Goal: Task Accomplishment & Management: Use online tool/utility

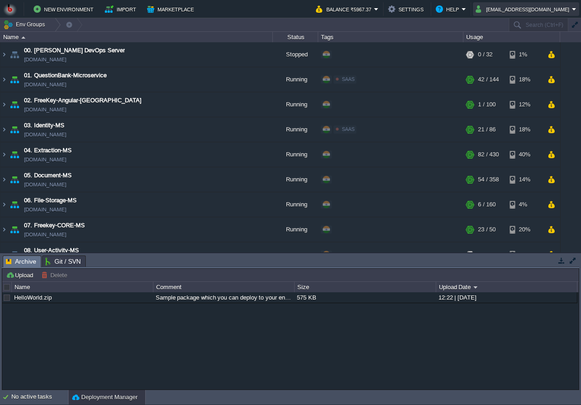
click at [509, 11] on button "shiningstaramit@yahoo.com" at bounding box center [524, 9] width 96 height 11
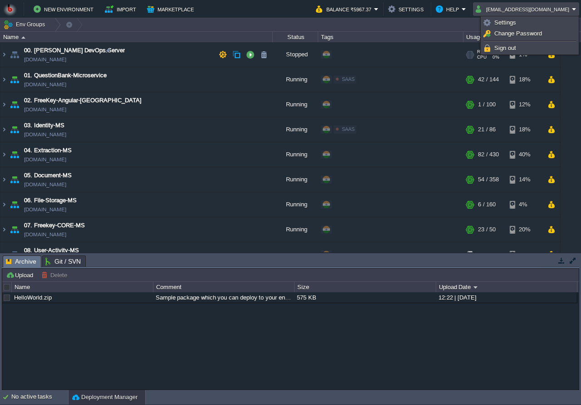
click at [512, 44] on link "Sign out" at bounding box center [529, 48] width 95 height 10
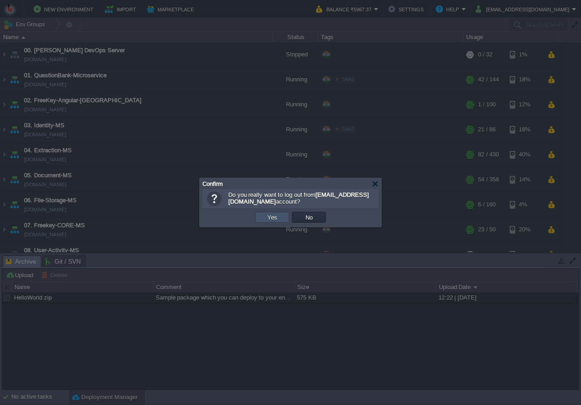
click at [275, 219] on button "Yes" at bounding box center [272, 217] width 15 height 8
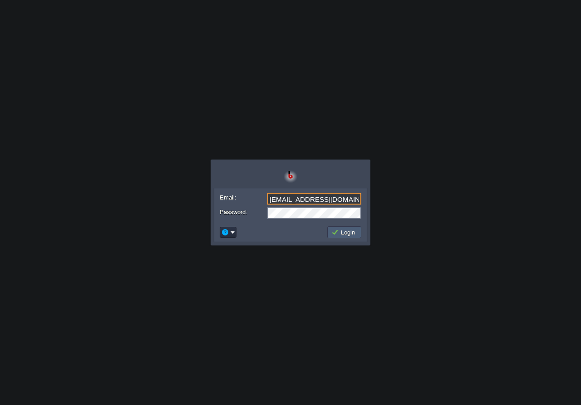
type input "[EMAIL_ADDRESS][DOMAIN_NAME]"
click at [338, 230] on button "Login" at bounding box center [344, 232] width 26 height 8
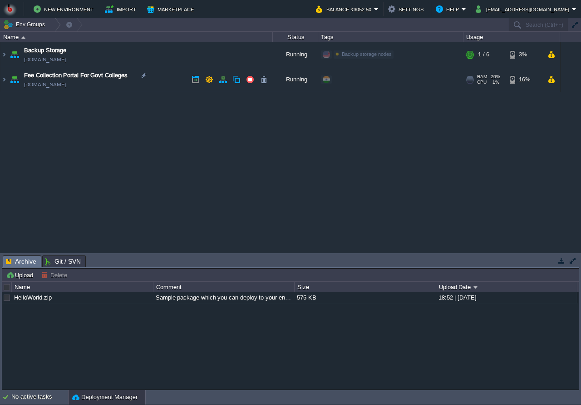
click at [188, 80] on td "Fee Collection Portal For Govt Colleges [DOMAIN_NAME]" at bounding box center [136, 79] width 272 height 25
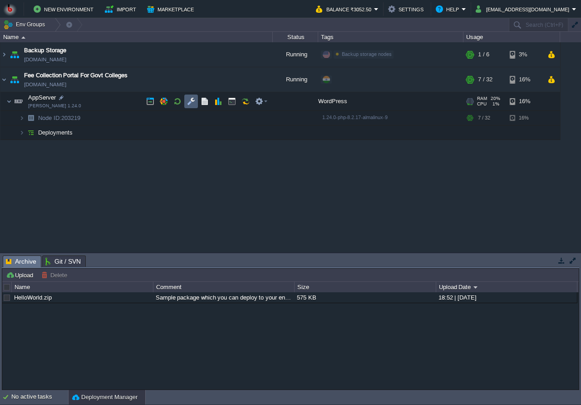
click at [184, 103] on td at bounding box center [191, 101] width 14 height 14
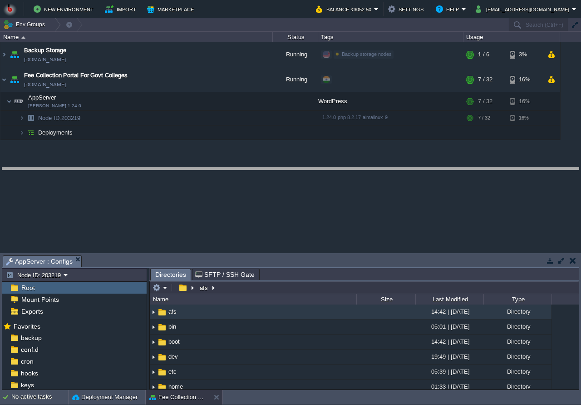
drag, startPoint x: 163, startPoint y: 261, endPoint x: 168, endPoint y: 176, distance: 85.5
click at [168, 173] on body "New Environment Import Marketplace Bonus ₹0.00 Upgrade Account Balance ₹3052.50…" at bounding box center [290, 202] width 581 height 405
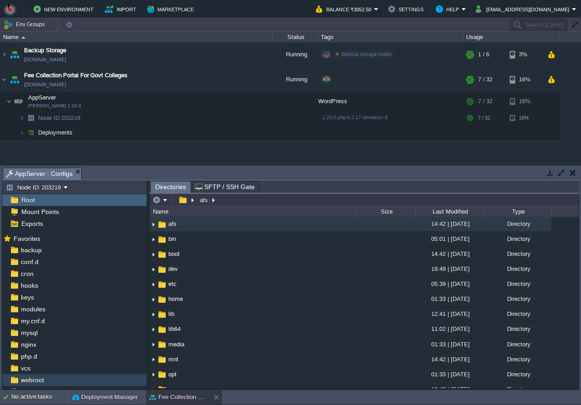
click at [65, 375] on div "webroot" at bounding box center [74, 380] width 144 height 12
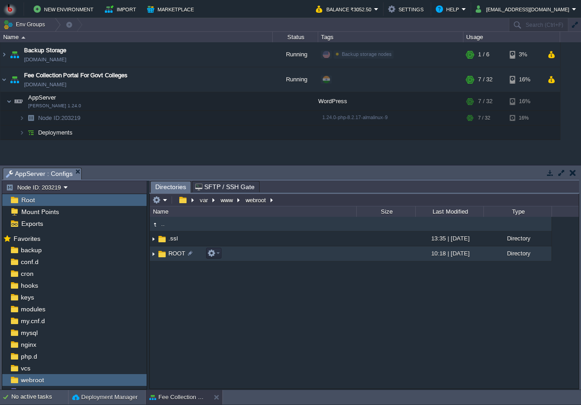
click at [235, 259] on td "ROOT" at bounding box center [253, 253] width 207 height 15
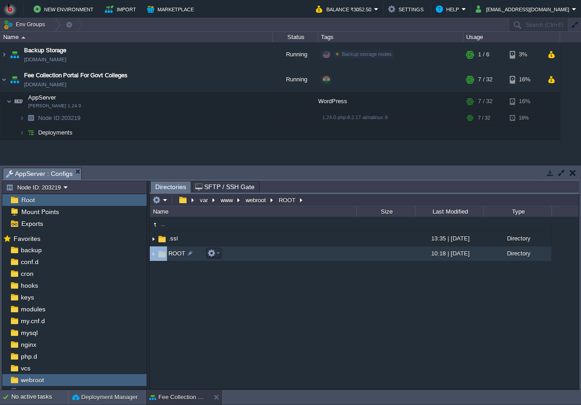
click at [235, 259] on td "ROOT" at bounding box center [253, 253] width 207 height 15
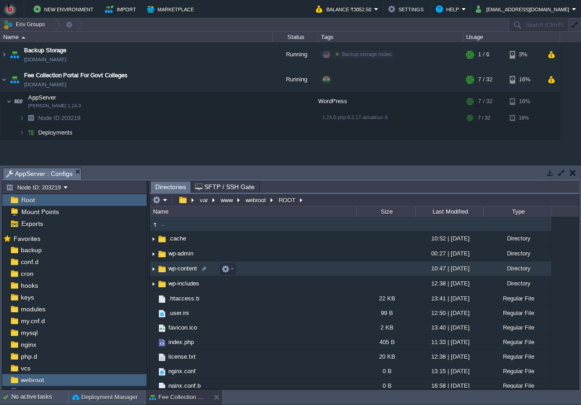
click at [248, 270] on td "wp-content" at bounding box center [253, 268] width 207 height 15
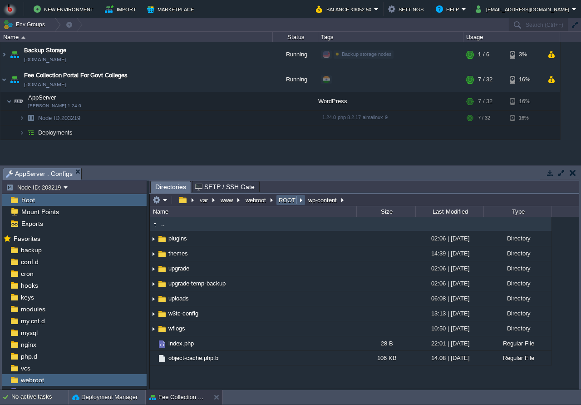
click at [285, 204] on button "ROOT" at bounding box center [287, 200] width 20 height 8
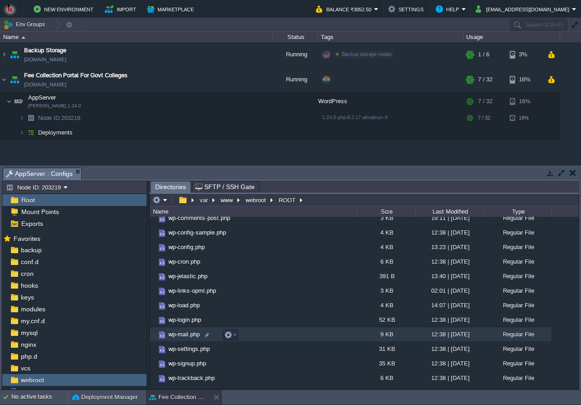
scroll to position [253, 0]
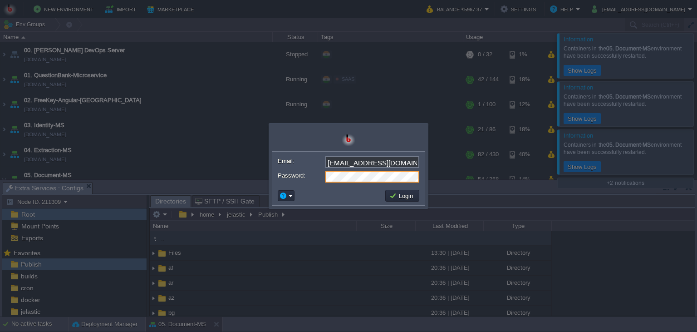
scroll to position [83, 0]
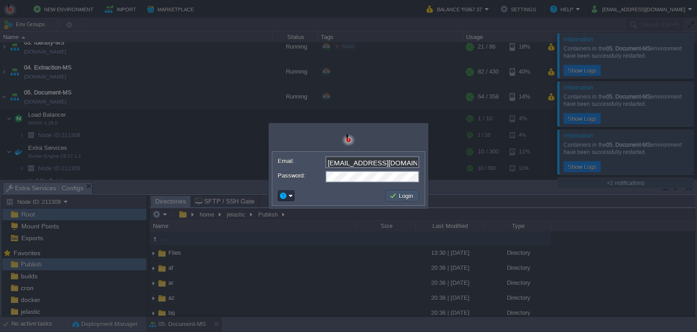
click at [407, 195] on button "Login" at bounding box center [403, 196] width 26 height 8
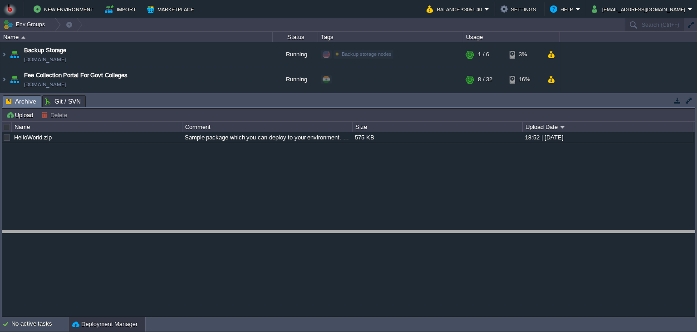
drag, startPoint x: 186, startPoint y: 96, endPoint x: 155, endPoint y: 232, distance: 138.8
click at [155, 232] on body "New Environment Import Marketplace Bonus ₹0.00 Upgrade Account Balance ₹3051.40…" at bounding box center [348, 166] width 697 height 332
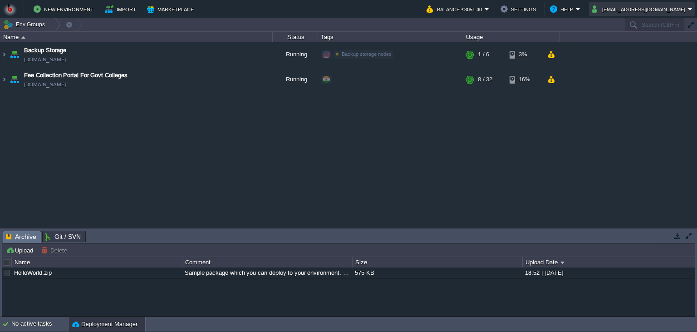
click at [642, 10] on button "[EMAIL_ADDRESS][DOMAIN_NAME]" at bounding box center [640, 9] width 96 height 11
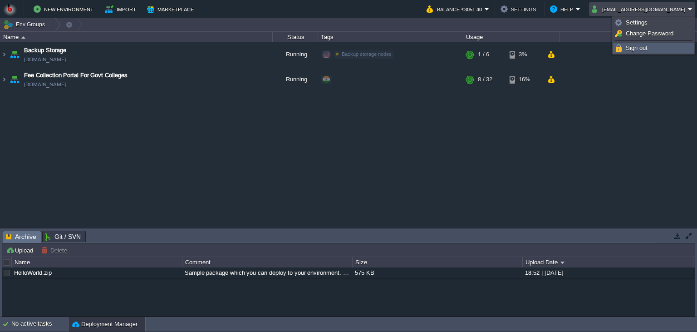
click at [628, 51] on span "Sign out" at bounding box center [637, 48] width 22 height 7
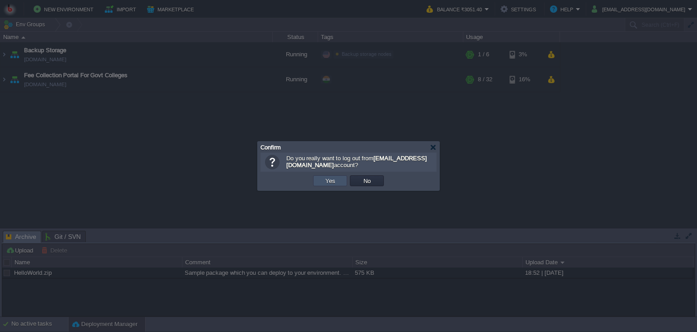
click at [330, 179] on button "Yes" at bounding box center [330, 181] width 15 height 8
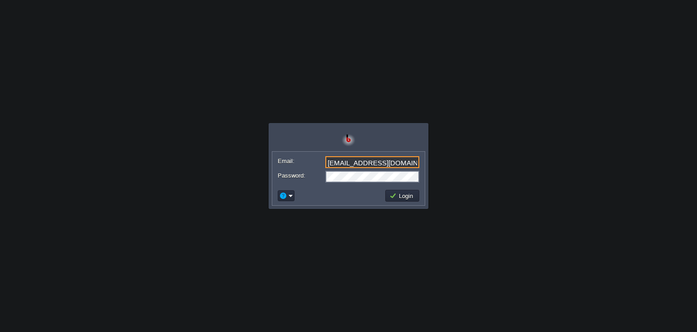
drag, startPoint x: 406, startPoint y: 160, endPoint x: 241, endPoint y: 161, distance: 165.3
click at [326, 161] on input "[EMAIL_ADDRESS][DOMAIN_NAME]" at bounding box center [373, 162] width 94 height 12
type input "shiningstaramit@yahoo.com"
click at [393, 192] on button "Login" at bounding box center [403, 196] width 26 height 8
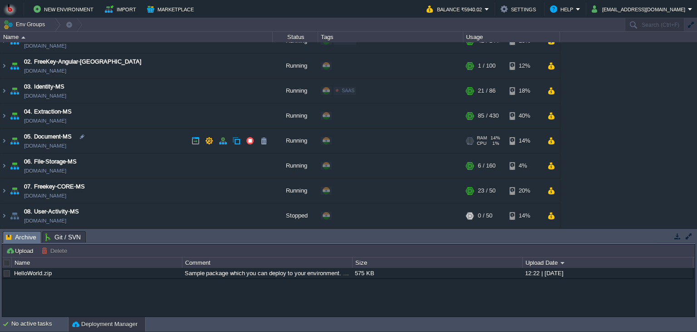
scroll to position [41, 0]
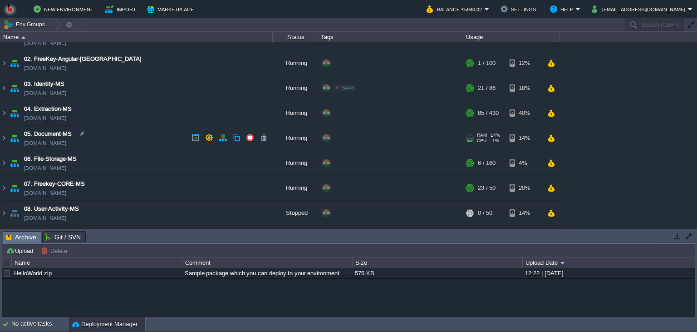
click at [159, 150] on td "05. Document-MS pdf-generation-ms.in1.bitss.cloud" at bounding box center [136, 138] width 272 height 25
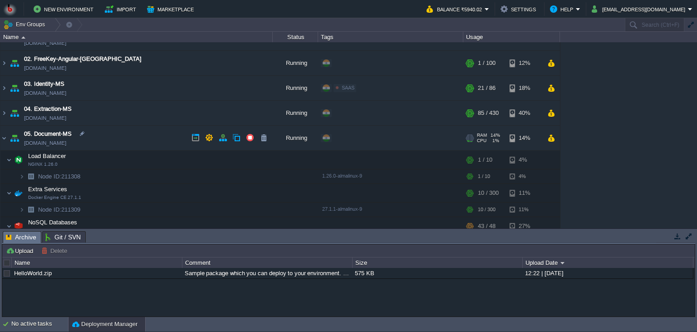
scroll to position [83, 0]
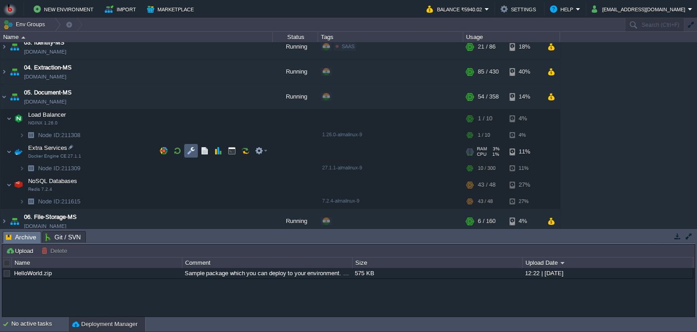
click at [186, 149] on td at bounding box center [191, 151] width 14 height 14
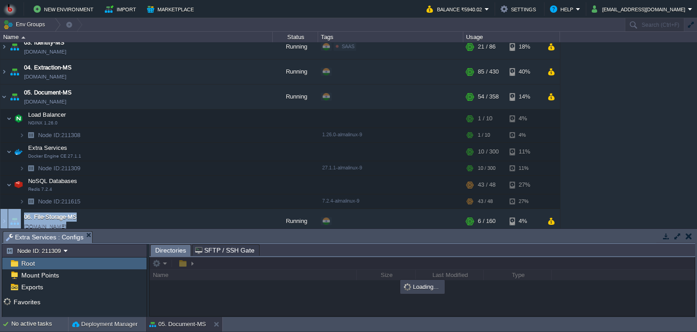
drag, startPoint x: 226, startPoint y: 230, endPoint x: 226, endPoint y: 221, distance: 9.1
click at [226, 229] on div "Tasks Activity Log Archive Git / SVN Extra Services : Configs Upload Delete Dep…" at bounding box center [348, 273] width 697 height 88
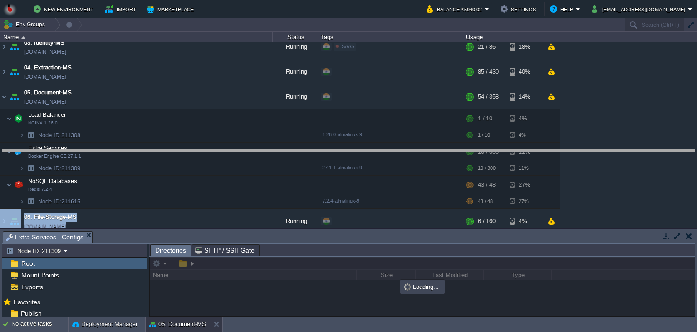
drag, startPoint x: 225, startPoint y: 234, endPoint x: 224, endPoint y: 153, distance: 80.8
click at [224, 153] on body "New Environment Import Marketplace Bonus ₹0.00 Upgrade Account Balance ₹5940.02…" at bounding box center [348, 166] width 697 height 332
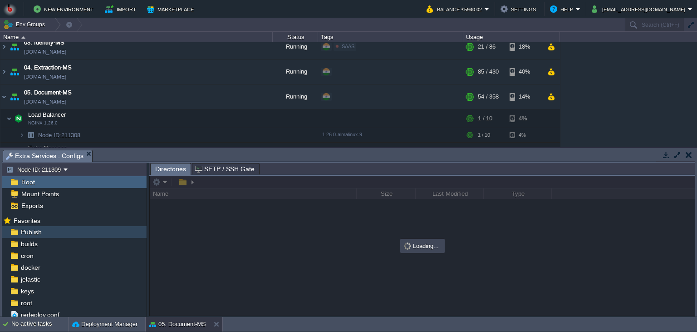
click at [67, 230] on div "Publish" at bounding box center [74, 232] width 144 height 12
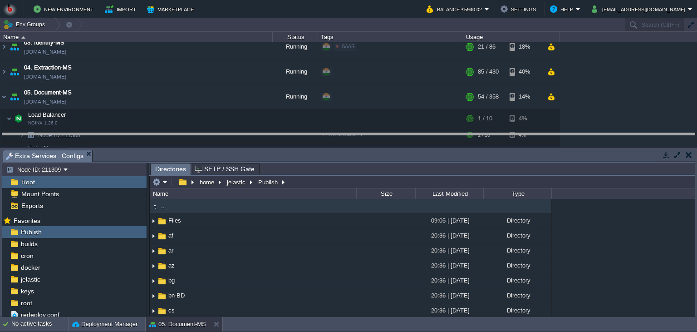
click at [320, 143] on body "New Environment Import Marketplace Bonus ₹0.00 Upgrade Account Balance ₹5940.02…" at bounding box center [348, 166] width 697 height 332
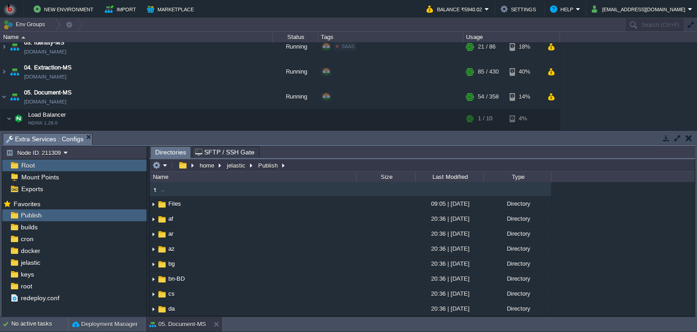
click at [607, 244] on div ".. Files 09:05 | 24 Sep 2025 Directory af 20:36 | 19 Dec 2024 Directory ar 20:3…" at bounding box center [422, 249] width 545 height 134
click at [163, 163] on em at bounding box center [160, 165] width 15 height 8
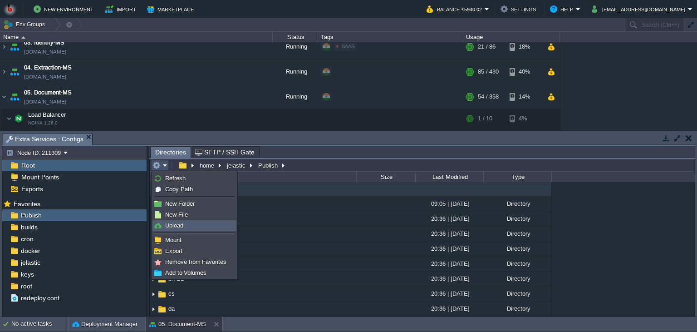
click at [172, 224] on span "Upload" at bounding box center [174, 225] width 18 height 7
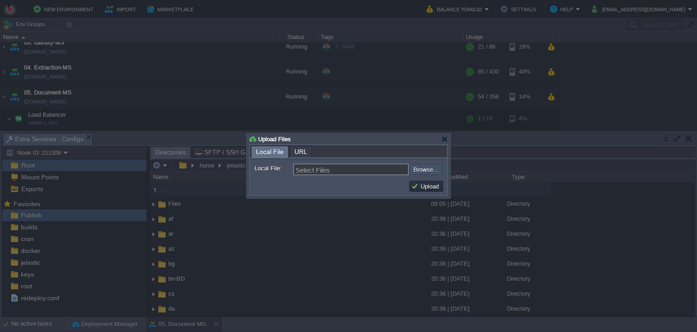
click at [417, 173] on input "file" at bounding box center [385, 169] width 115 height 11
type input "C:\fakepath\PdfGenerateMicroservice.dll"
type input "PdfGenerateMicroservice.dll"
click at [428, 187] on button "Upload" at bounding box center [426, 186] width 30 height 8
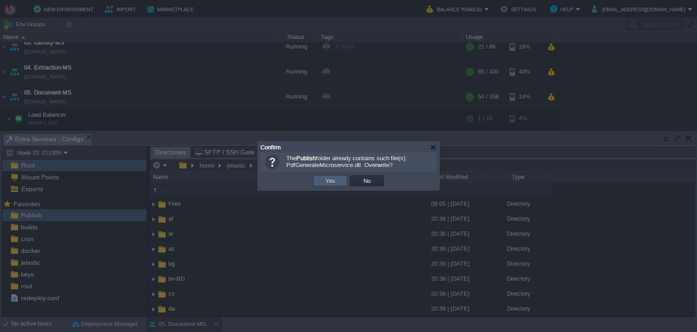
click at [342, 183] on td "Yes" at bounding box center [330, 180] width 34 height 11
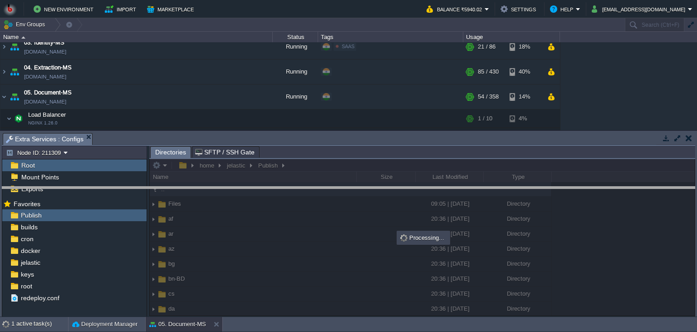
drag, startPoint x: 351, startPoint y: 142, endPoint x: 351, endPoint y: 200, distance: 58.1
click at [351, 200] on body "New Environment Import Marketplace Bonus ₹0.00 Upgrade Account Balance ₹5940.02…" at bounding box center [348, 166] width 697 height 332
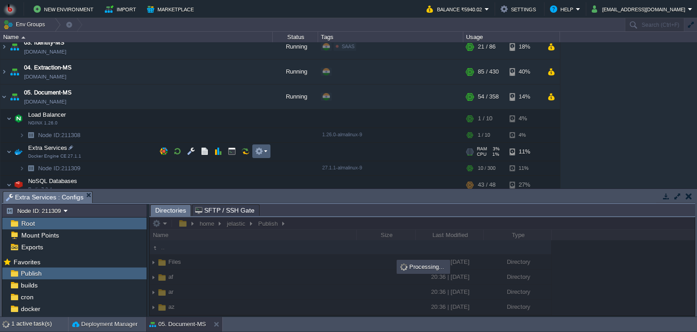
scroll to position [124, 0]
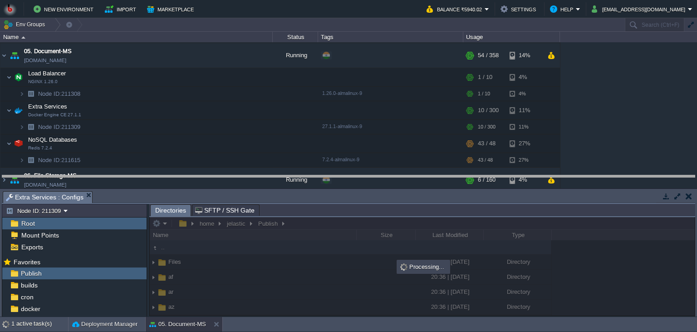
drag, startPoint x: 282, startPoint y: 200, endPoint x: 282, endPoint y: 171, distance: 29.5
click at [282, 171] on body "New Environment Import Marketplace Bonus ₹0.00 Upgrade Account Balance ₹5940.02…" at bounding box center [348, 166] width 697 height 332
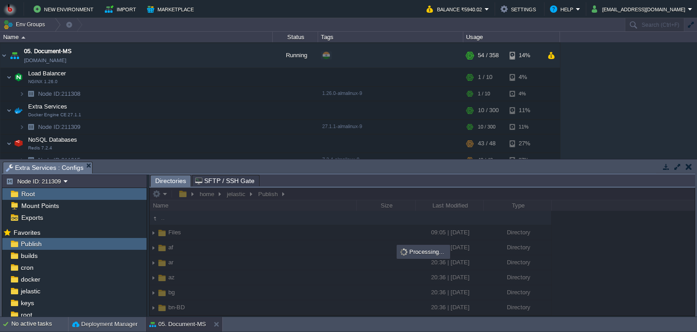
click at [282, 165] on body "New Environment Import Marketplace Bonus ₹0.00 Upgrade Account Balance ₹5940.02…" at bounding box center [348, 166] width 697 height 332
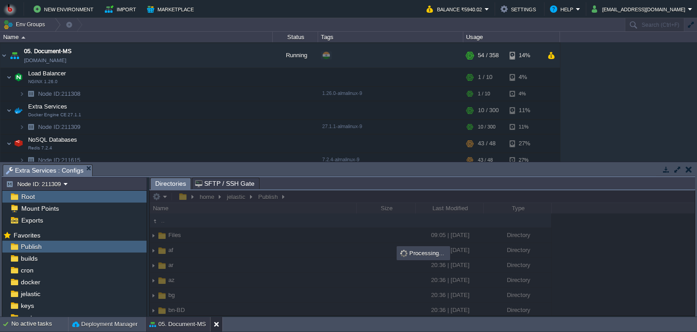
click at [214, 323] on button at bounding box center [218, 324] width 9 height 9
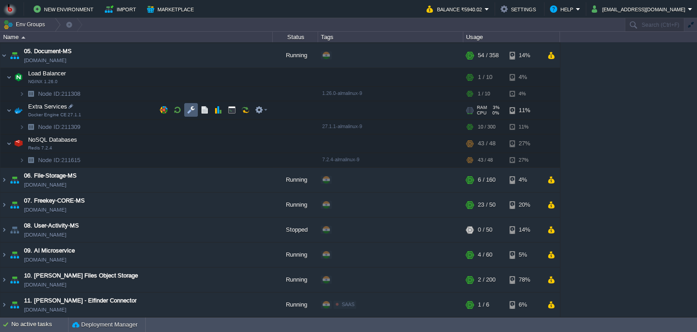
click at [194, 108] on button "button" at bounding box center [191, 110] width 8 height 8
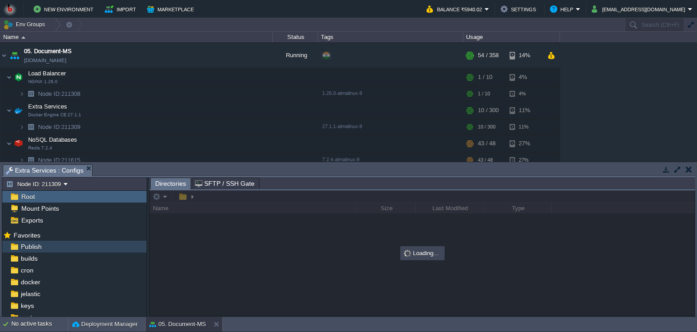
click at [68, 247] on div "Publish" at bounding box center [74, 247] width 144 height 12
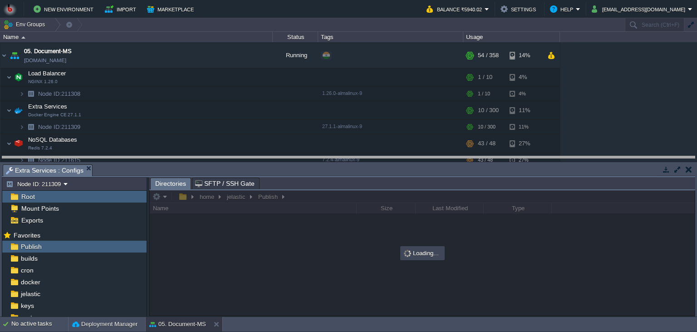
drag, startPoint x: 335, startPoint y: 174, endPoint x: 335, endPoint y: 154, distance: 20.4
click at [335, 154] on body "New Environment Import Marketplace Bonus ₹0.00 Upgrade Account Balance ₹5940.02…" at bounding box center [348, 166] width 697 height 332
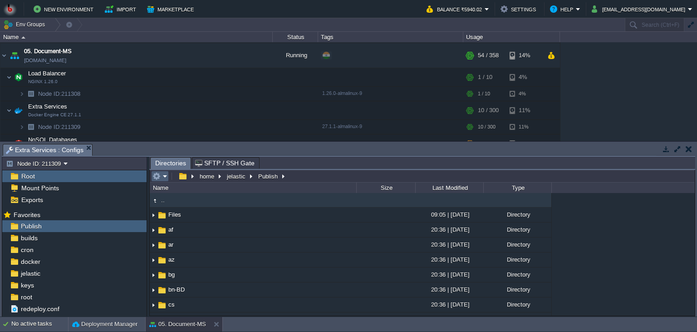
click at [165, 177] on em at bounding box center [160, 176] width 15 height 8
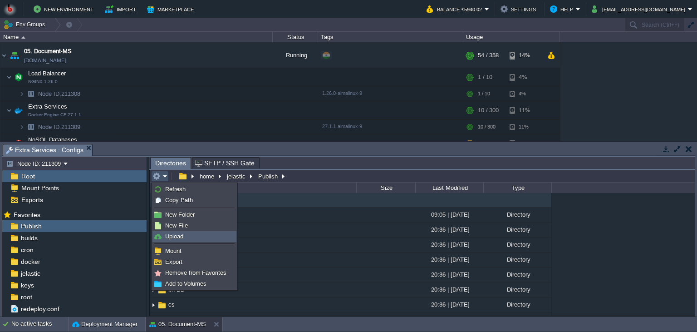
click at [170, 236] on span "Upload" at bounding box center [174, 236] width 18 height 7
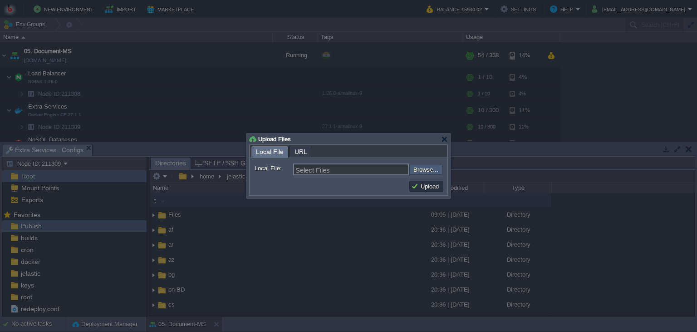
click at [419, 168] on input "file" at bounding box center [385, 169] width 115 height 11
type input "C:\fakepath\PdfGenerateMicroservice.dll"
type input "PdfGenerateMicroservice.dll"
click at [440, 190] on button "Upload" at bounding box center [426, 186] width 30 height 8
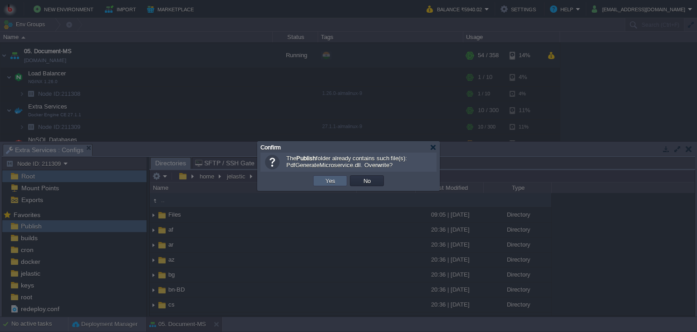
click at [341, 178] on td "Yes" at bounding box center [330, 180] width 34 height 11
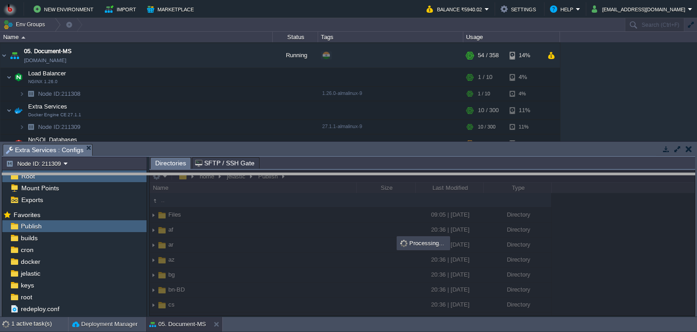
drag, startPoint x: 315, startPoint y: 155, endPoint x: 320, endPoint y: 190, distance: 34.9
click at [320, 190] on body "New Environment Import Marketplace Bonus ₹0.00 Upgrade Account Balance ₹5940.02…" at bounding box center [348, 166] width 697 height 332
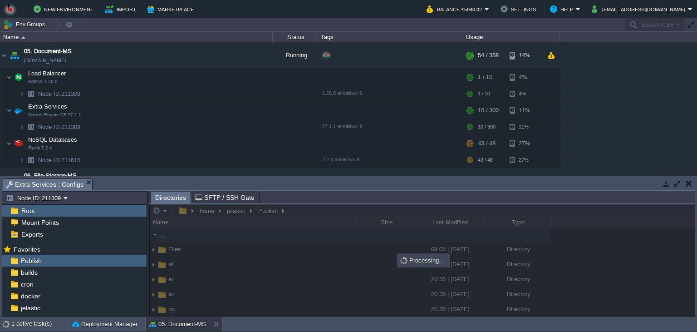
click at [635, 297] on div at bounding box center [422, 259] width 545 height 111
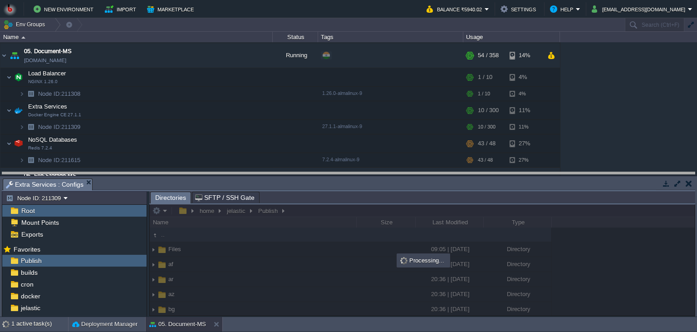
drag, startPoint x: 465, startPoint y: 187, endPoint x: 447, endPoint y: 180, distance: 19.4
click at [447, 180] on body "New Environment Import Marketplace Bonus ₹0.00 Upgrade Account Balance ₹5940.02…" at bounding box center [348, 166] width 697 height 332
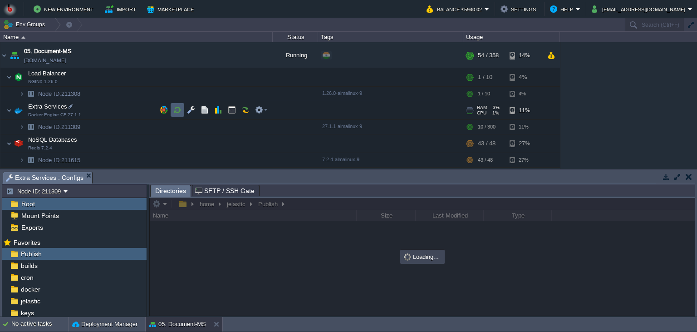
click at [177, 110] on button "button" at bounding box center [177, 110] width 8 height 8
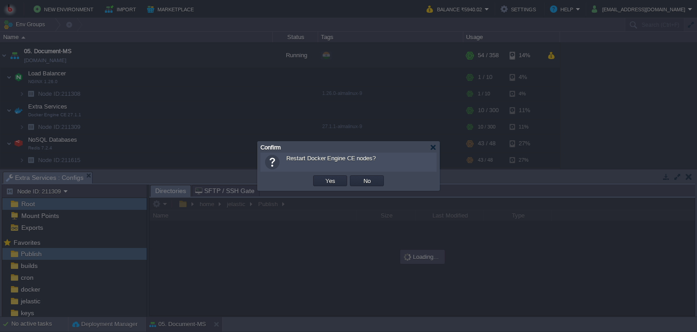
click at [330, 180] on button "Yes" at bounding box center [330, 181] width 15 height 8
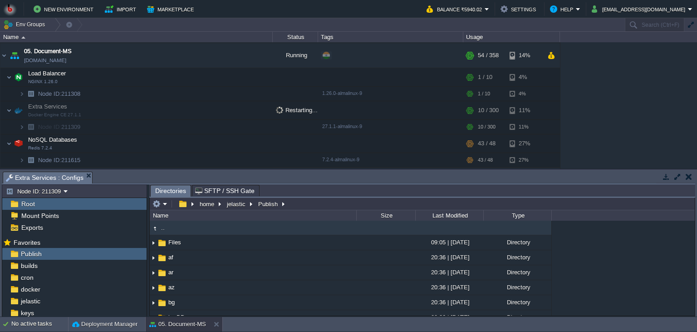
click at [602, 123] on div "00. Jenkins DevOps Server env-6377971.in1.bitss.cloud Stopped + Add to Env Grou…" at bounding box center [348, 105] width 697 height 127
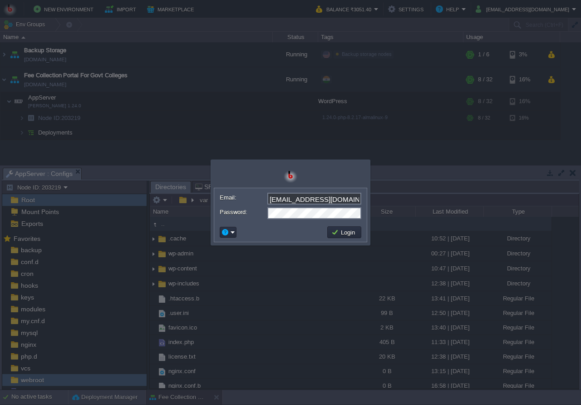
scroll to position [253, 0]
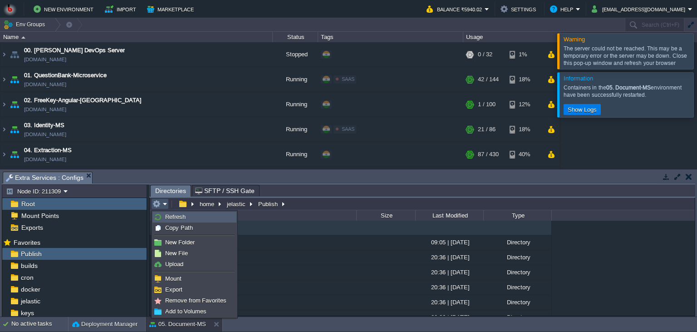
scroll to position [124, 0]
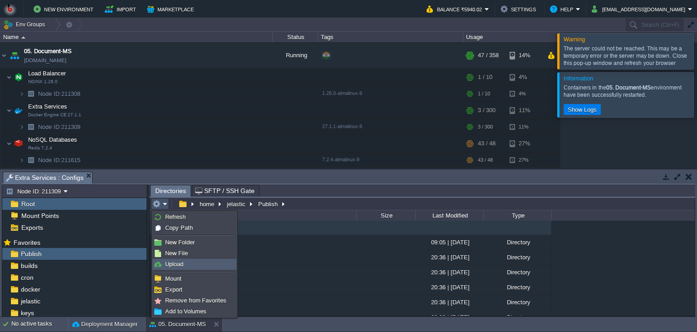
click at [215, 269] on link "Upload" at bounding box center [194, 264] width 83 height 10
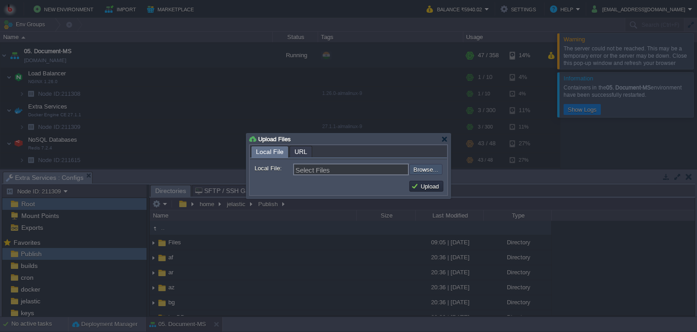
click at [436, 166] on input "file" at bounding box center [385, 169] width 115 height 11
type input "C:\fakepath\PdfGenerateMicroservice.dll"
type input "PdfGenerateMicroservice.dll"
click at [420, 192] on td "Upload" at bounding box center [426, 186] width 37 height 14
click at [422, 192] on td "Upload" at bounding box center [427, 186] width 34 height 11
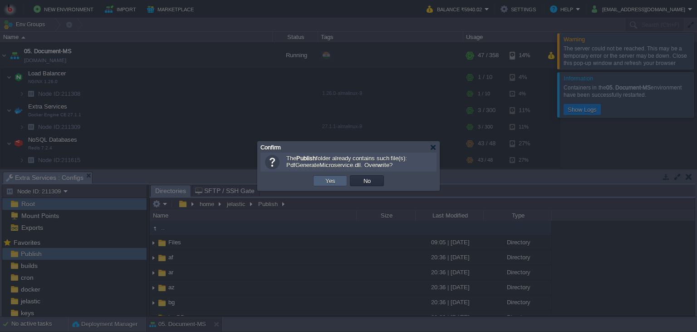
click at [328, 181] on button "Yes" at bounding box center [330, 181] width 15 height 8
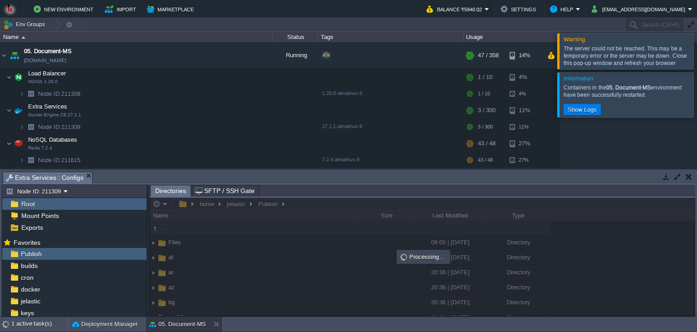
click at [697, 55] on div at bounding box center [708, 50] width 0 height 35
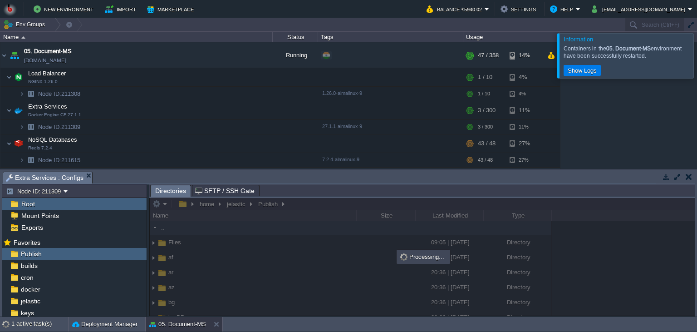
click at [697, 57] on div at bounding box center [708, 55] width 0 height 45
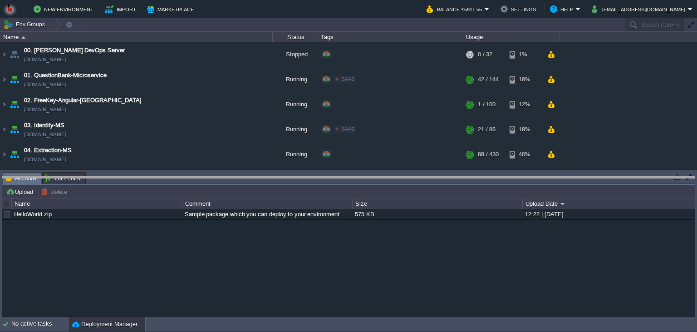
drag, startPoint x: 164, startPoint y: 175, endPoint x: 155, endPoint y: 275, distance: 100.4
click at [155, 299] on body "New Environment Import Marketplace Bonus ₹0.00 Upgrade Account Balance ₹5911.55…" at bounding box center [348, 166] width 697 height 332
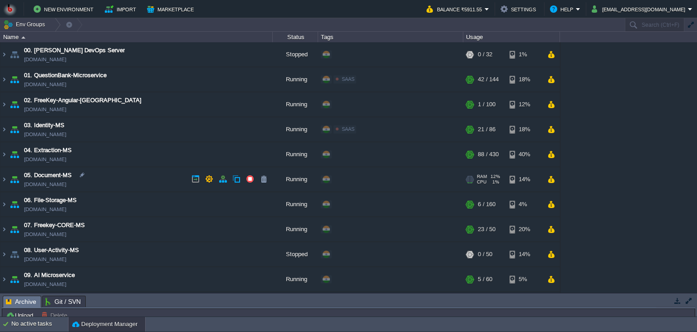
click at [156, 183] on td "05. Document-MS [DOMAIN_NAME]" at bounding box center [136, 179] width 272 height 25
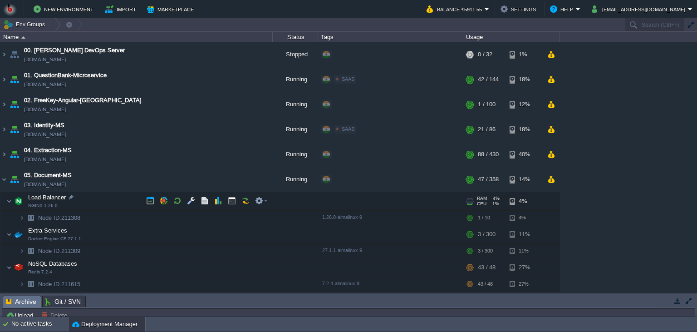
scroll to position [41, 0]
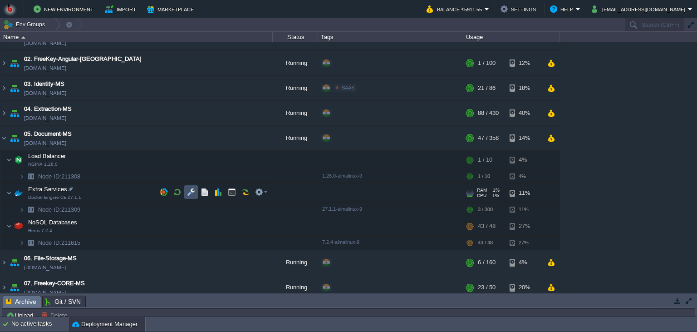
click at [193, 192] on button "button" at bounding box center [191, 192] width 8 height 8
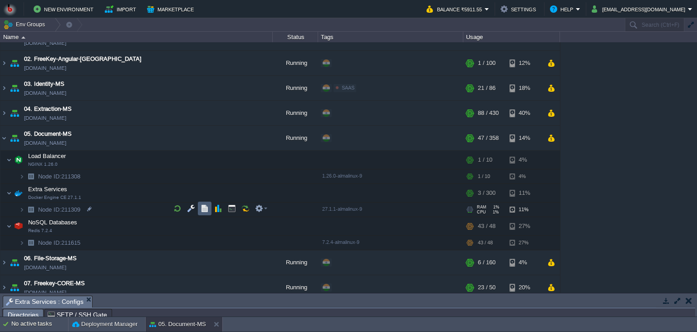
scroll to position [14, 0]
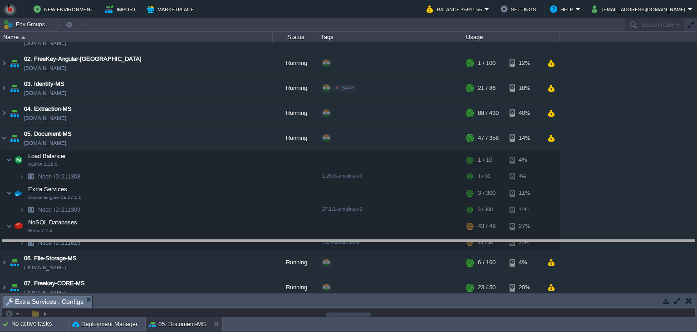
drag, startPoint x: 281, startPoint y: 300, endPoint x: 288, endPoint y: 211, distance: 89.3
click at [288, 211] on body "New Environment Import Marketplace Bonus ₹0.00 Upgrade Account Balance ₹5911.55…" at bounding box center [348, 166] width 697 height 332
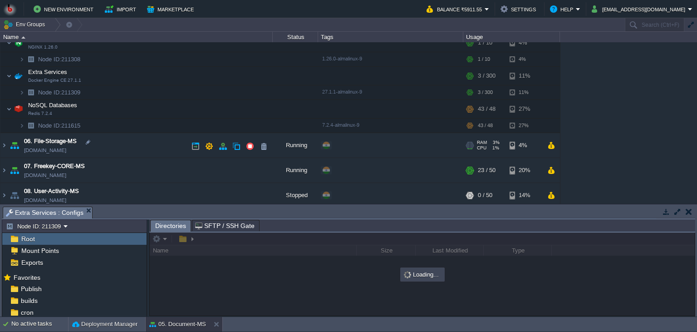
scroll to position [165, 0]
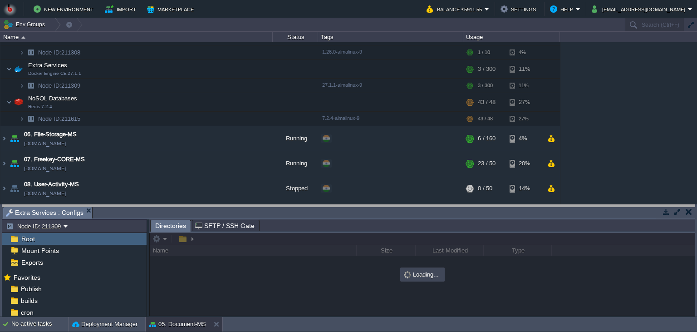
drag, startPoint x: 304, startPoint y: 208, endPoint x: 305, endPoint y: 167, distance: 41.8
click at [305, 167] on body "New Environment Import Marketplace Bonus ₹0.00 Upgrade Account Balance ₹5911.55…" at bounding box center [348, 166] width 697 height 332
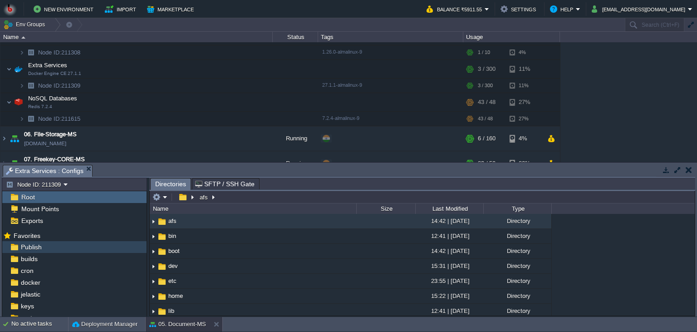
click at [93, 250] on div "Publish" at bounding box center [74, 247] width 144 height 12
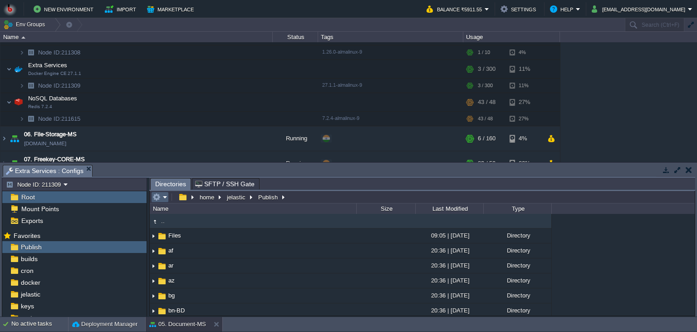
type input "/home/jelastic/Publish"
click at [150, 193] on input "/home/jelastic/Publish" at bounding box center [422, 197] width 545 height 13
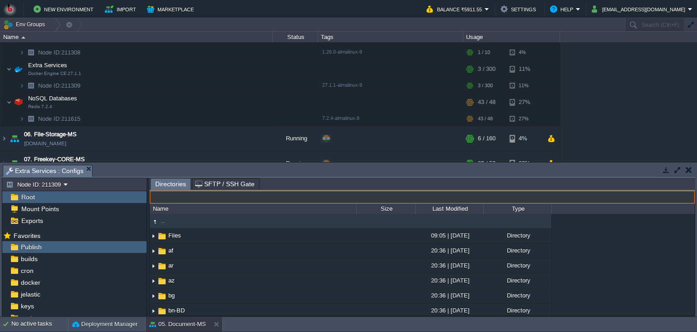
click at [668, 252] on div ".. Files 09:05 | [DATE] Directory af 20:36 | [DATE] Directory ar 20:36 | [DATE]…" at bounding box center [422, 265] width 545 height 102
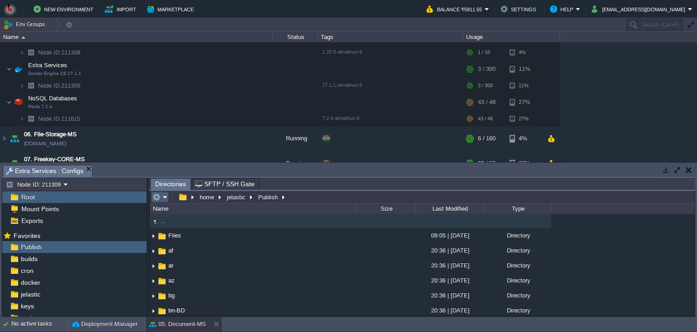
click at [163, 199] on em at bounding box center [160, 197] width 15 height 8
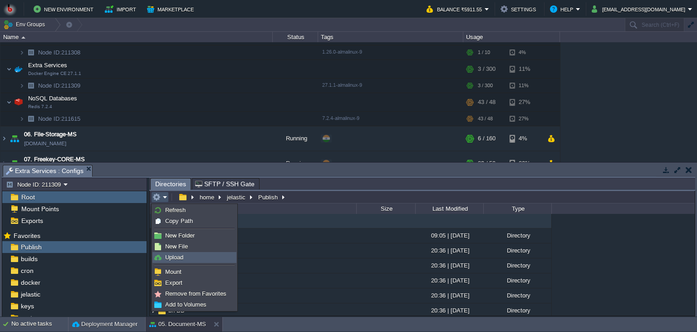
click at [189, 257] on link "Upload" at bounding box center [194, 257] width 83 height 10
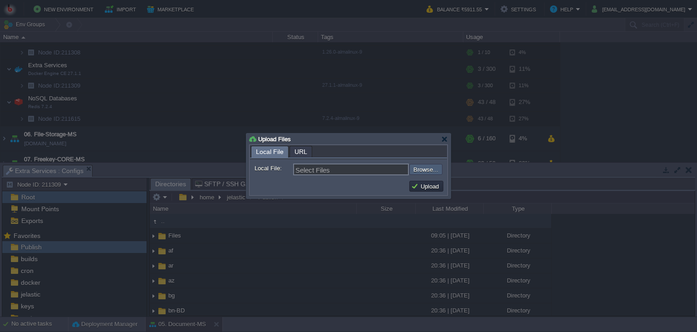
click at [413, 171] on input "file" at bounding box center [385, 169] width 115 height 11
type input "C:\fakepath\PdfGenerateMicroservice.dll"
type input "PdfGenerateMicroservice.dll"
click at [430, 191] on td "Upload" at bounding box center [427, 186] width 34 height 11
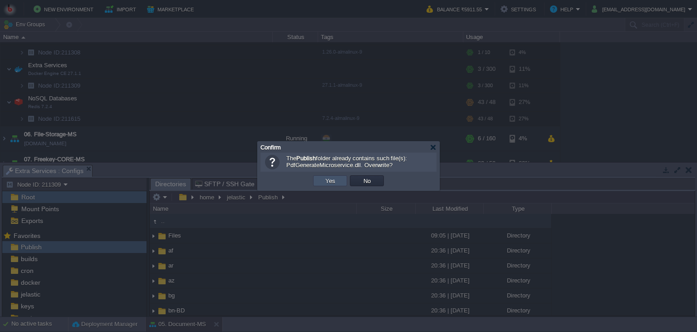
click at [332, 179] on button "Yes" at bounding box center [330, 181] width 15 height 8
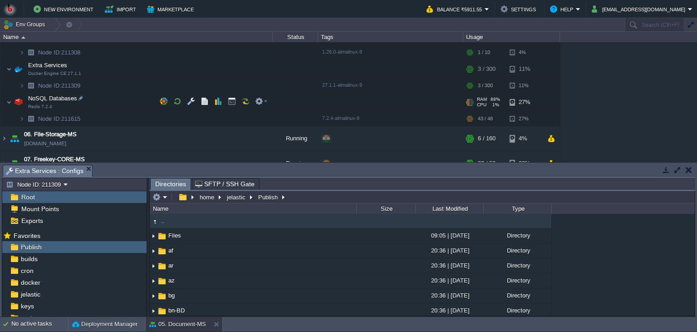
scroll to position [124, 0]
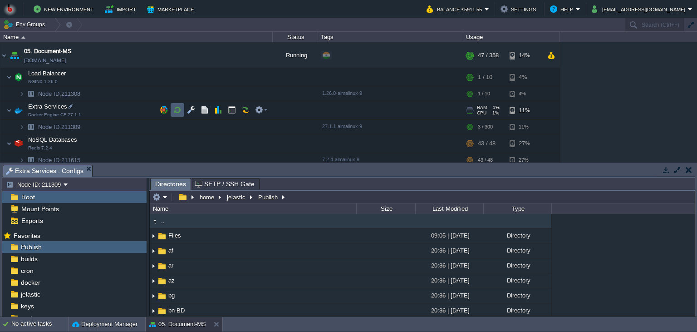
click at [178, 114] on button "button" at bounding box center [177, 110] width 8 height 8
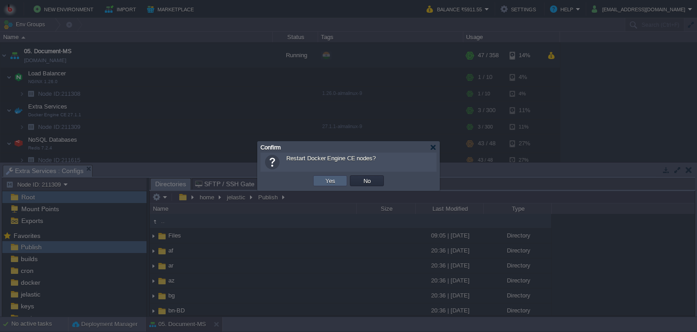
click at [339, 179] on td "Yes" at bounding box center [330, 180] width 34 height 11
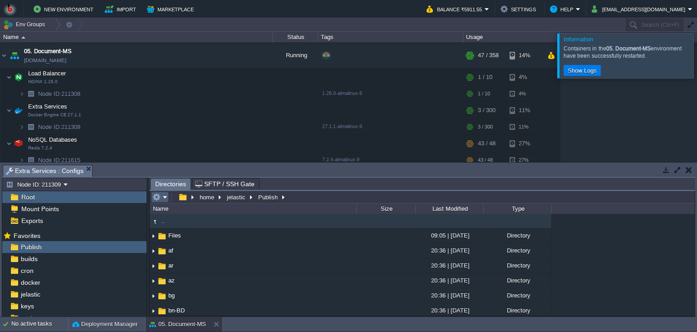
click at [164, 197] on em at bounding box center [160, 197] width 15 height 8
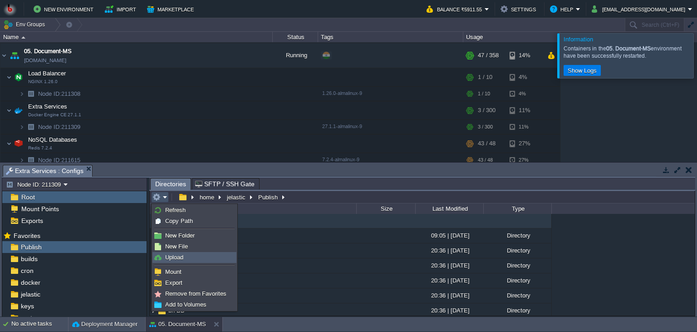
click at [181, 256] on span "Upload" at bounding box center [174, 257] width 18 height 7
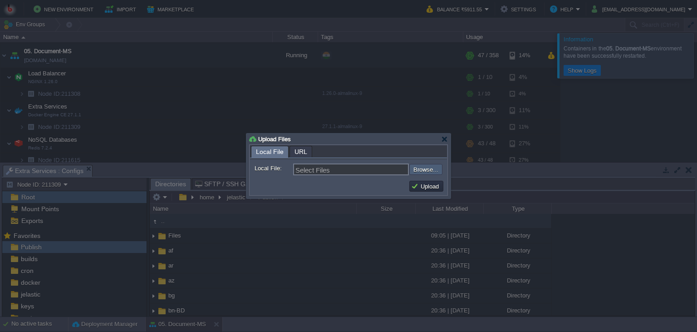
click at [430, 172] on input "file" at bounding box center [385, 169] width 115 height 11
type input "C:\fakepath\PdfGenerateMicroservice.dll"
type input "PdfGenerateMicroservice.dll"
click at [426, 188] on button "Upload" at bounding box center [426, 186] width 30 height 8
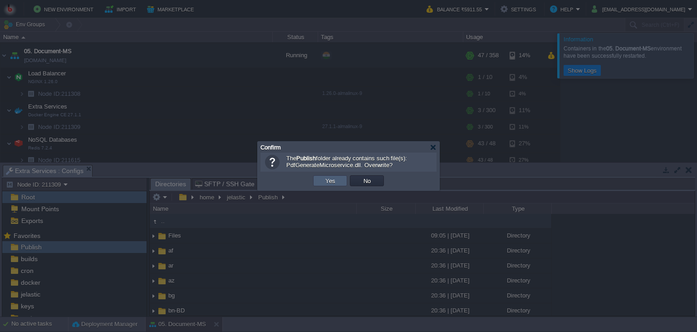
click at [342, 179] on td "Yes" at bounding box center [330, 180] width 34 height 11
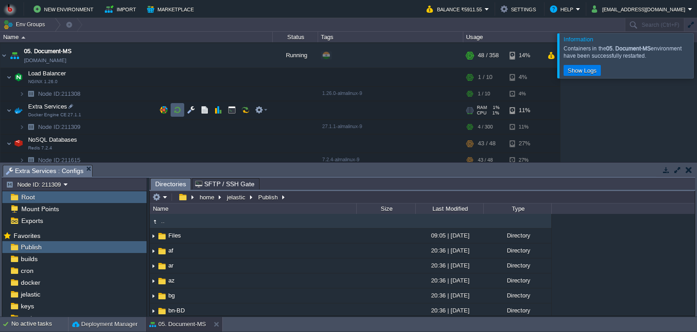
click at [175, 110] on button "button" at bounding box center [177, 110] width 8 height 8
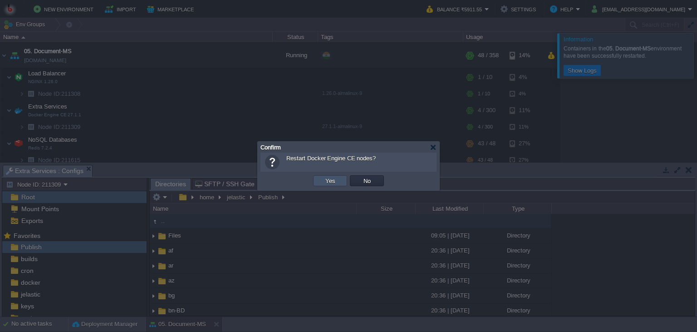
click at [330, 183] on button "Yes" at bounding box center [330, 181] width 15 height 8
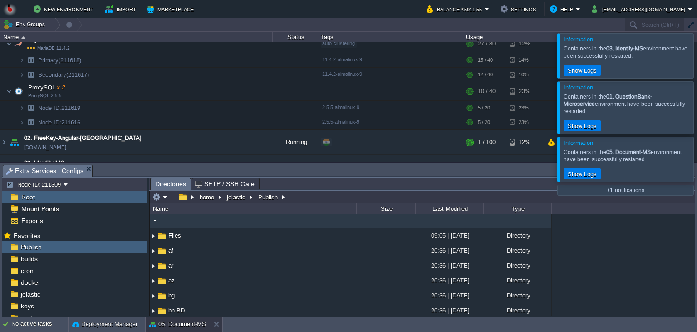
scroll to position [182, 0]
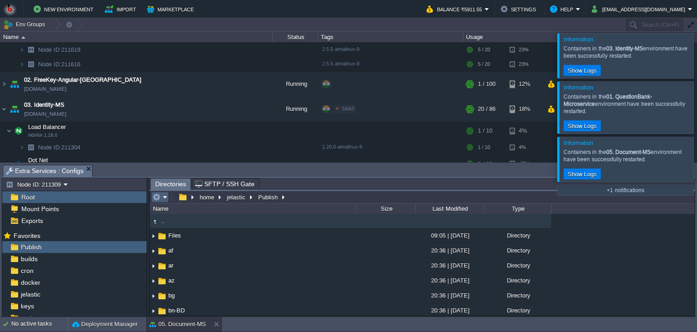
click at [160, 198] on button "button" at bounding box center [157, 197] width 8 height 8
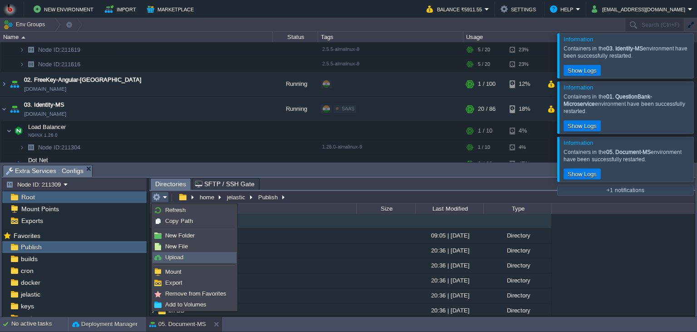
click at [172, 259] on span "Upload" at bounding box center [174, 257] width 18 height 7
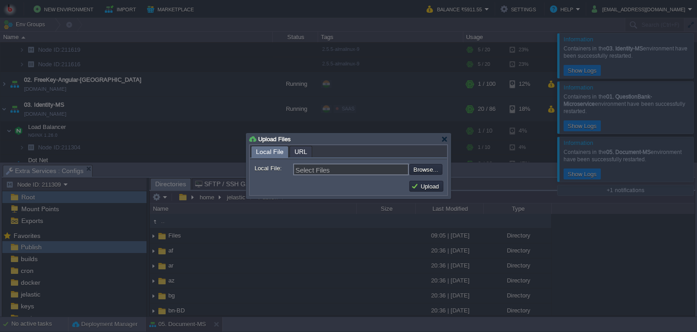
click at [424, 176] on form "Local File: Select Files Browse... Comment:" at bounding box center [348, 168] width 197 height 18
click at [430, 172] on input "file" at bounding box center [385, 169] width 115 height 11
type input "C:\fakepath\PdfGenerateMicroservice.dll"
type input "PdfGenerateMicroservice.dll"
click at [431, 188] on button "Upload" at bounding box center [426, 186] width 30 height 8
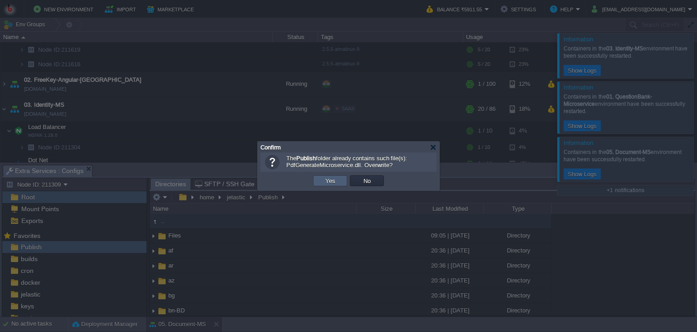
click at [328, 178] on button "Yes" at bounding box center [330, 181] width 15 height 8
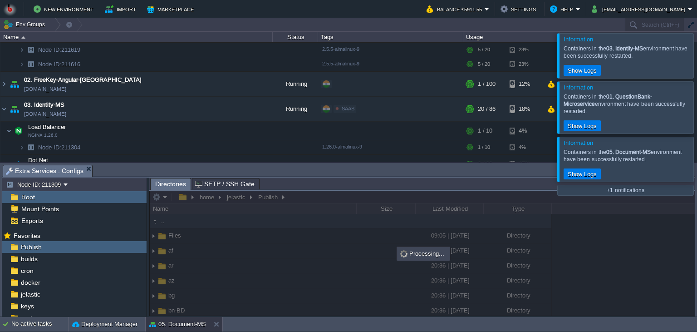
click at [697, 170] on div at bounding box center [708, 159] width 0 height 45
click at [697, 119] on div at bounding box center [708, 107] width 0 height 52
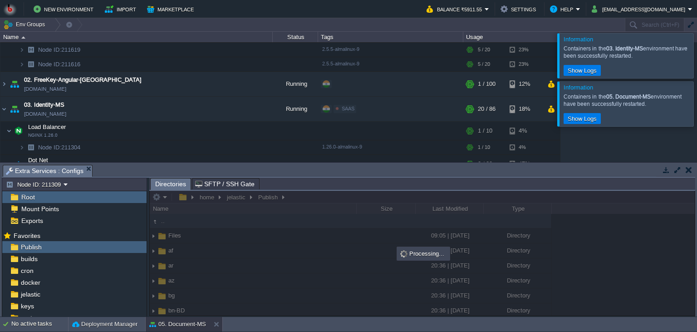
click at [697, 65] on div at bounding box center [708, 55] width 0 height 45
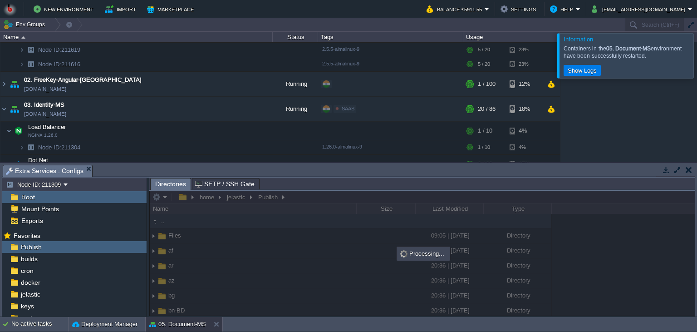
click at [697, 65] on div at bounding box center [708, 55] width 0 height 45
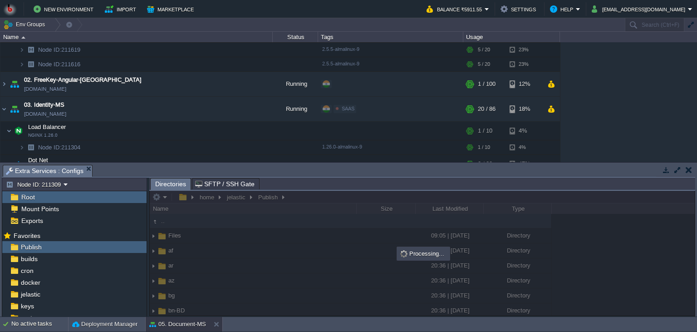
click at [674, 84] on div "00. [PERSON_NAME] DevOps Server [DOMAIN_NAME] Stopped + Add to Env Group RAM 0%…" at bounding box center [348, 102] width 697 height 120
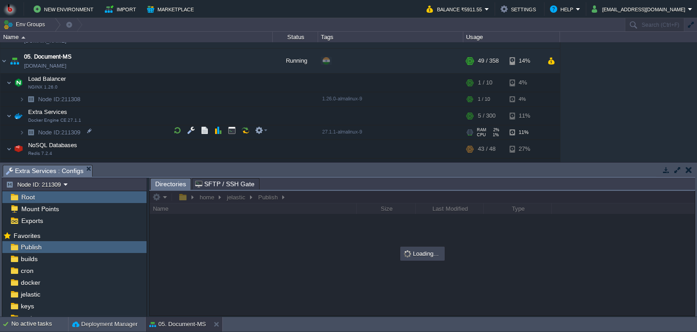
scroll to position [455, 0]
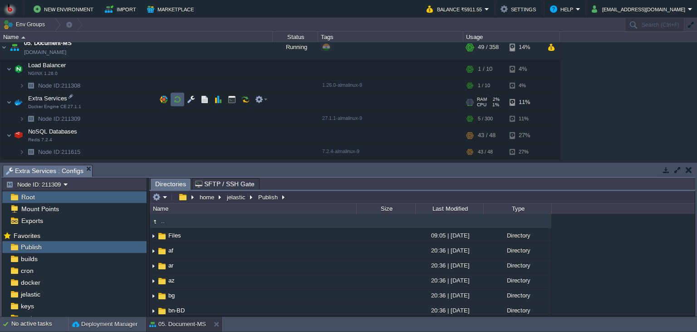
click at [176, 99] on button "button" at bounding box center [177, 99] width 8 height 8
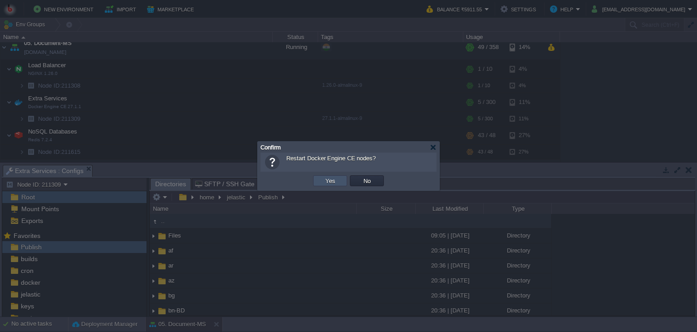
click at [330, 181] on button "Yes" at bounding box center [330, 181] width 15 height 8
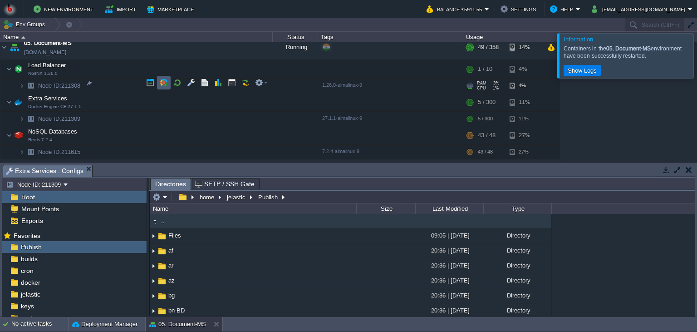
scroll to position [414, 0]
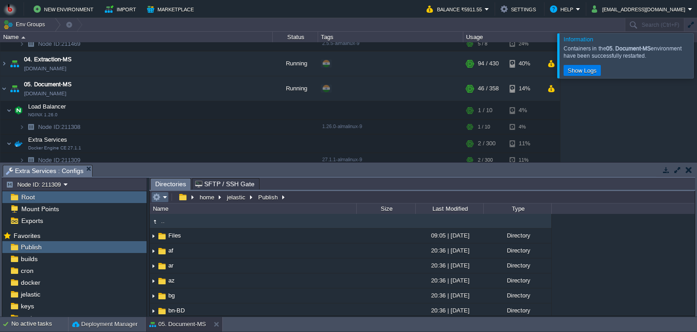
click at [161, 201] on em at bounding box center [160, 197] width 15 height 8
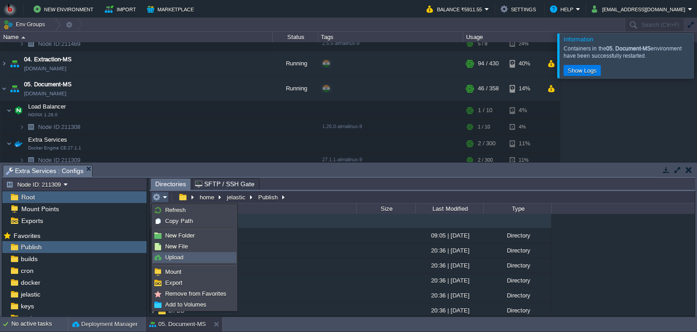
click at [173, 256] on span "Upload" at bounding box center [174, 257] width 18 height 7
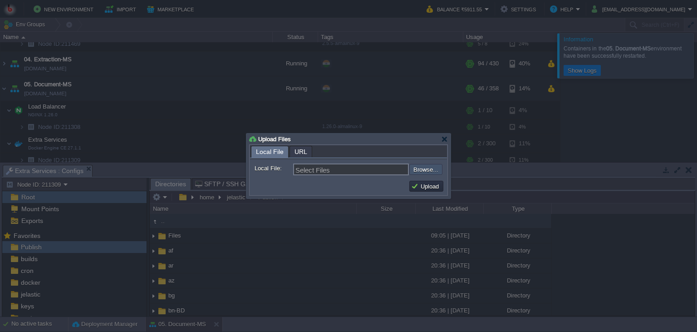
click at [430, 173] on input "file" at bounding box center [385, 169] width 115 height 11
type input "C:\fakepath\PdfGenerateMicroservice.dll"
type input "PdfGenerateMicroservice.dll"
click at [422, 189] on button "Upload" at bounding box center [426, 186] width 30 height 8
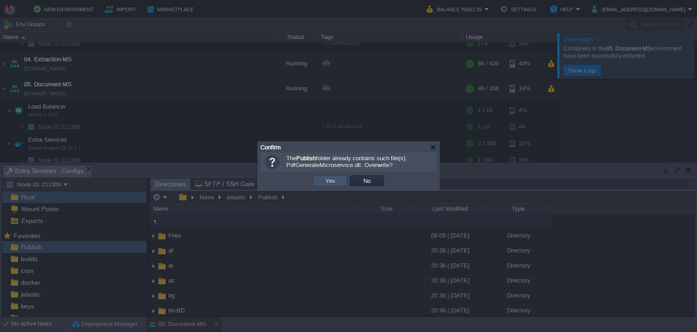
click at [331, 179] on button "Yes" at bounding box center [330, 181] width 15 height 8
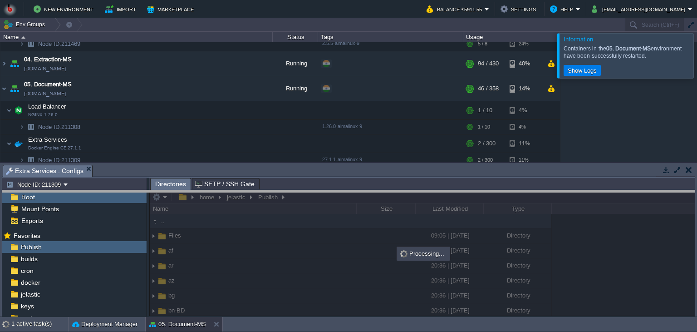
drag, startPoint x: 336, startPoint y: 173, endPoint x: 336, endPoint y: 211, distance: 38.1
click at [336, 211] on body "New Environment Import Marketplace Bonus ₹0.00 Upgrade Account Balance ₹5911.55…" at bounding box center [348, 166] width 697 height 332
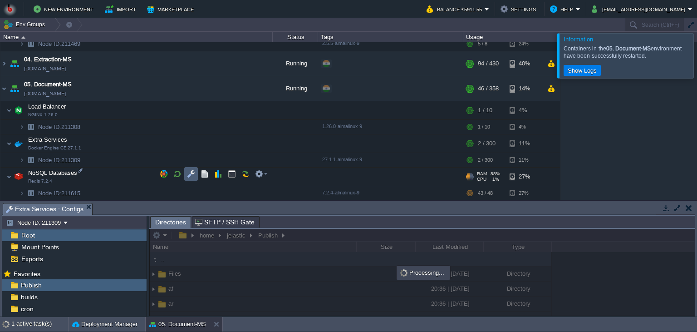
scroll to position [455, 0]
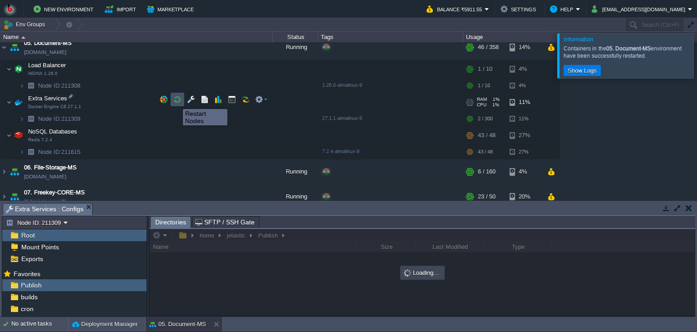
click at [176, 101] on button "button" at bounding box center [177, 99] width 8 height 8
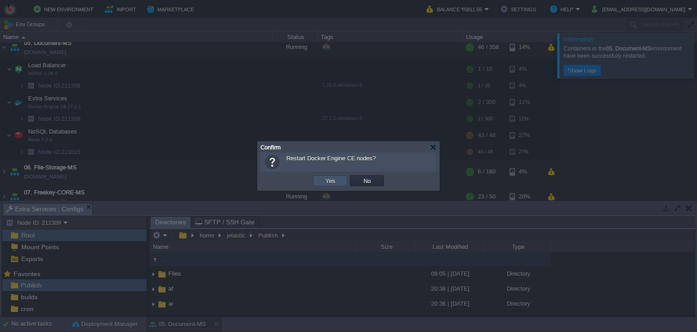
click at [327, 180] on button "Yes" at bounding box center [330, 181] width 15 height 8
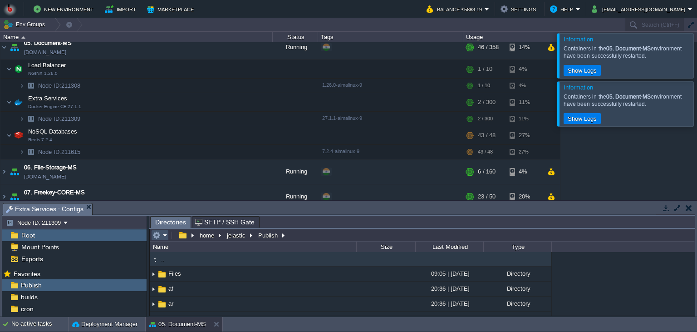
click at [160, 236] on button "button" at bounding box center [157, 235] width 8 height 8
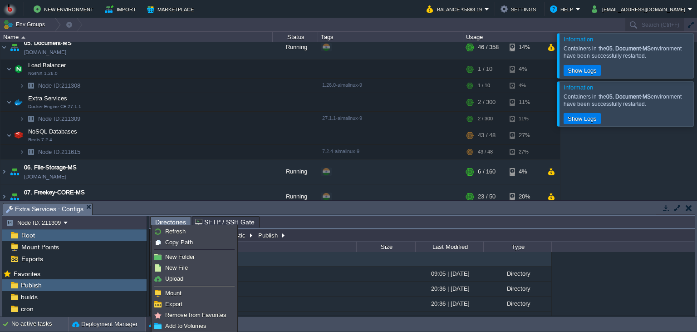
click at [192, 285] on li at bounding box center [195, 286] width 84 height 4
click at [194, 280] on link "Upload" at bounding box center [194, 279] width 83 height 10
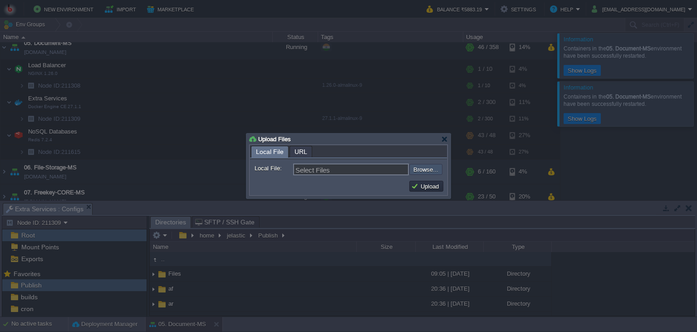
click at [428, 171] on input "file" at bounding box center [385, 169] width 115 height 11
type input "C:\fakepath\PdfGenerateMicroservice.dll"
type input "PdfGenerateMicroservice.dll"
click at [432, 186] on button "Upload" at bounding box center [426, 186] width 30 height 8
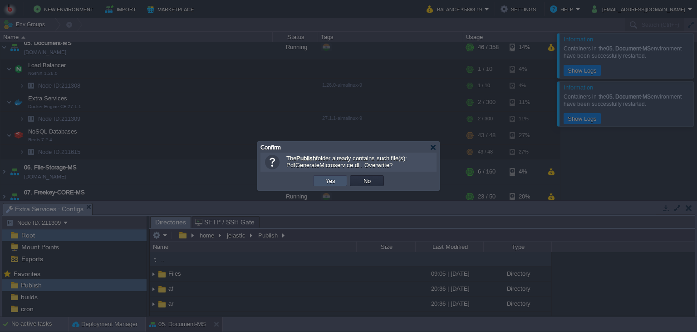
click at [326, 180] on button "Yes" at bounding box center [330, 181] width 15 height 8
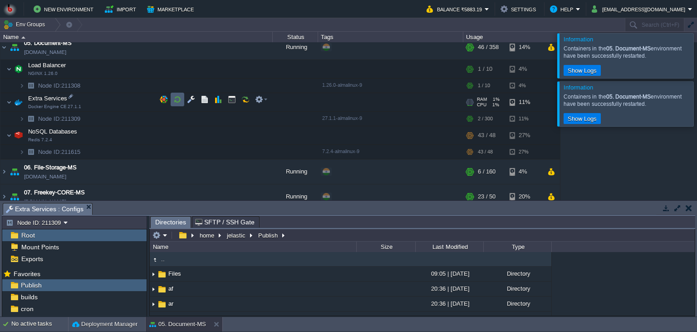
click at [176, 99] on button "button" at bounding box center [177, 99] width 8 height 8
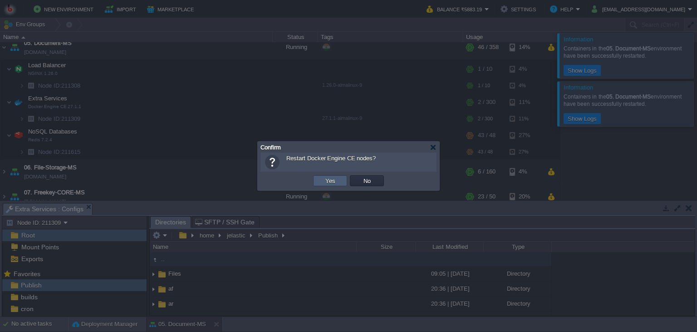
click at [342, 179] on td "Yes" at bounding box center [330, 180] width 34 height 11
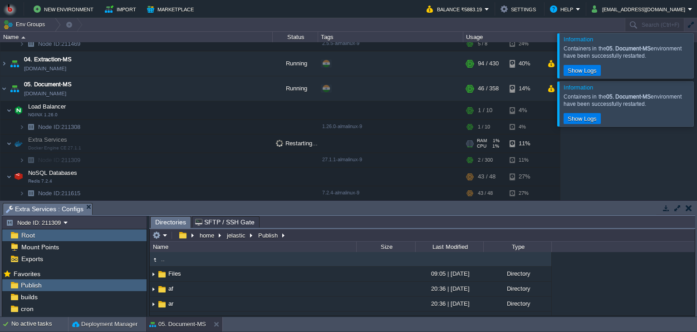
scroll to position [414, 0]
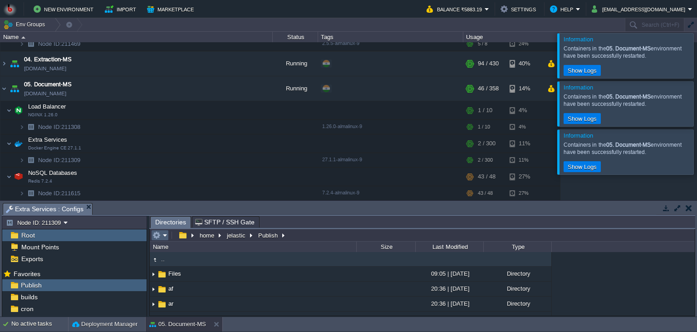
click at [164, 234] on em at bounding box center [160, 235] width 15 height 8
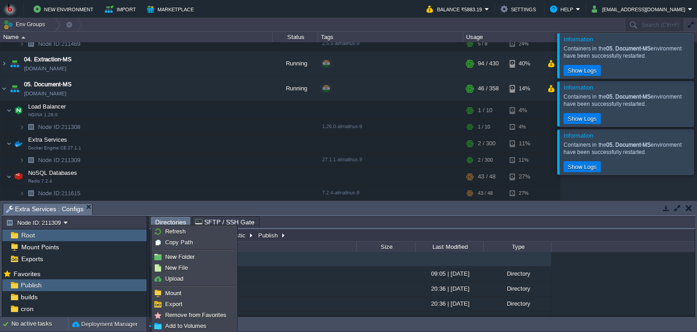
click at [183, 284] on li at bounding box center [195, 286] width 84 height 4
click at [187, 281] on link "Upload" at bounding box center [194, 279] width 83 height 10
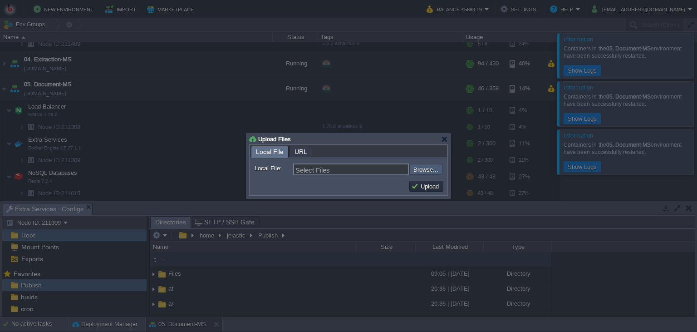
click at [420, 170] on input "file" at bounding box center [385, 169] width 115 height 11
type input "C:\fakepath\PdfGenerateMicroservice.dll"
type input "PdfGenerateMicroservice.dll"
click at [420, 182] on td "Upload" at bounding box center [427, 186] width 34 height 11
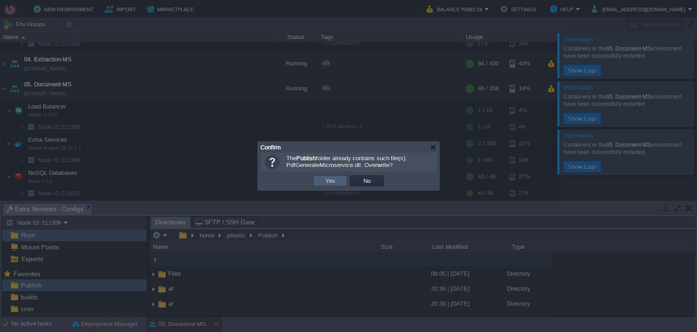
click at [342, 181] on td "Yes" at bounding box center [330, 180] width 34 height 11
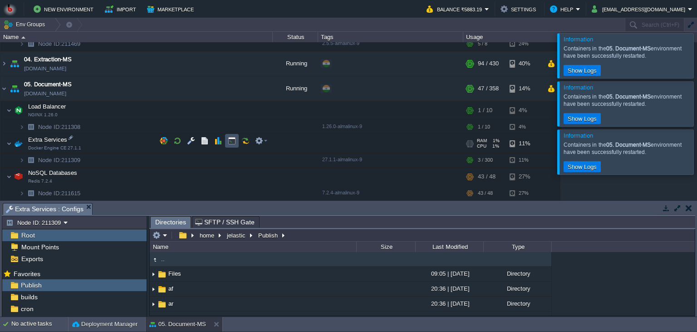
click at [228, 141] on button "button" at bounding box center [232, 141] width 8 height 8
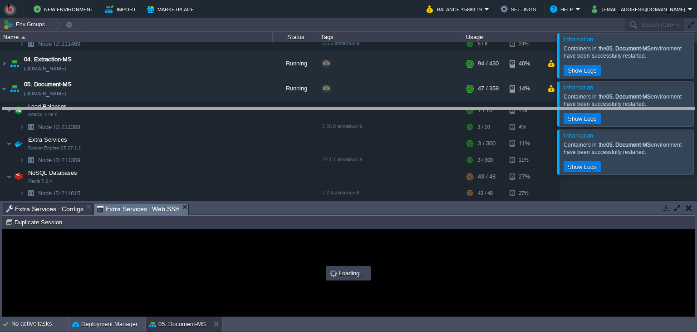
drag, startPoint x: 270, startPoint y: 213, endPoint x: 257, endPoint y: 117, distance: 96.1
click at [257, 117] on body "New Environment Import Marketplace Bonus ₹0.00 Upgrade Account Balance ₹5883.19…" at bounding box center [348, 166] width 697 height 332
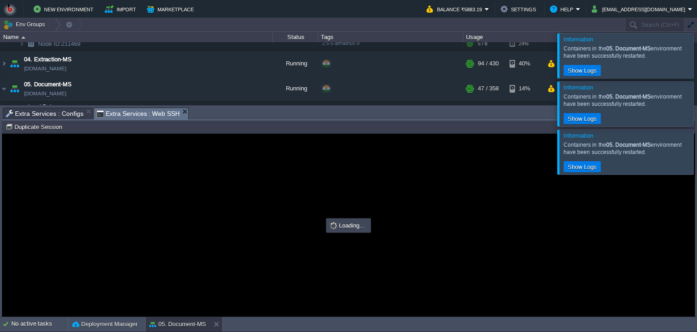
click at [333, 182] on div at bounding box center [348, 225] width 693 height 183
type input "#000000"
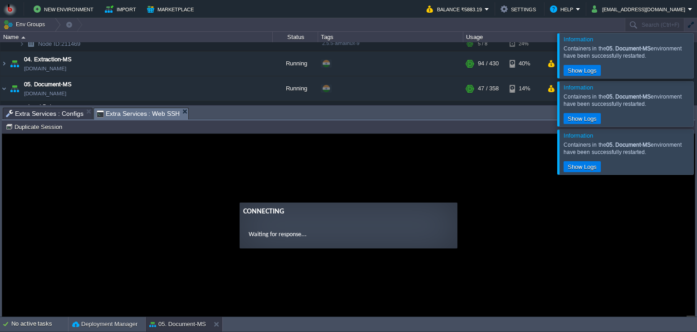
click at [284, 164] on guac-modal "Connecting Waiting for response..." at bounding box center [348, 225] width 693 height 183
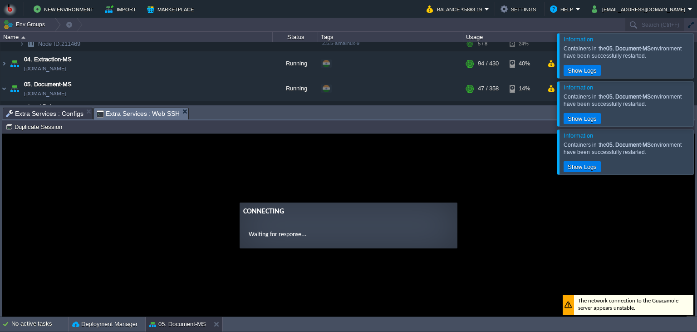
click at [416, 184] on guac-modal "Connecting Waiting for response..." at bounding box center [348, 225] width 693 height 183
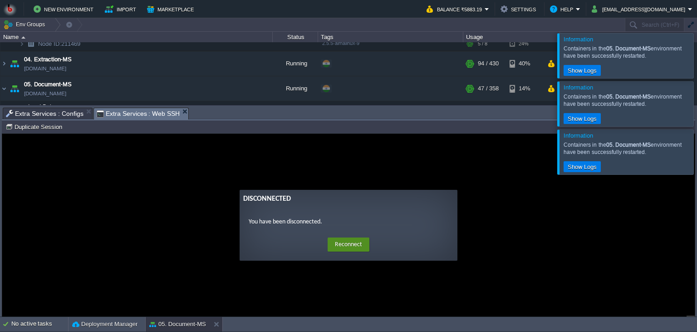
click at [350, 246] on button "Reconnect" at bounding box center [349, 244] width 42 height 15
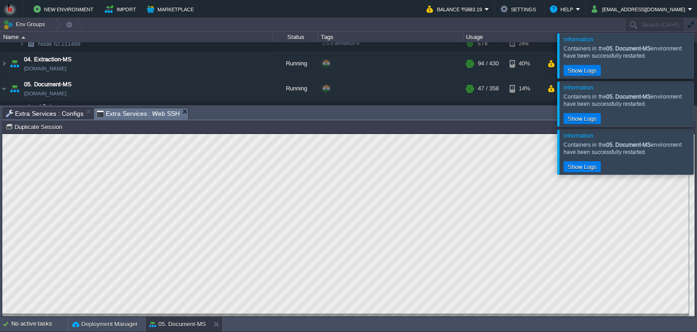
scroll to position [4, 0]
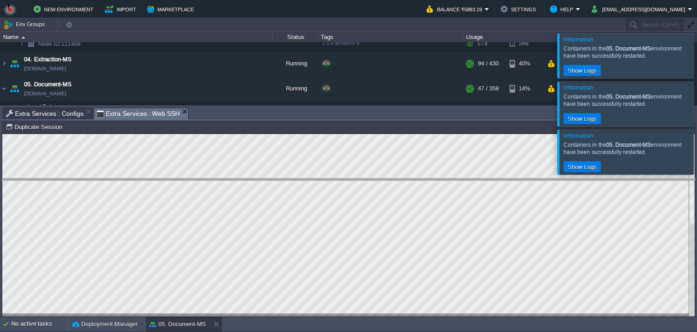
drag, startPoint x: 229, startPoint y: 114, endPoint x: 223, endPoint y: 186, distance: 72.9
click at [223, 186] on body "New Environment Import Marketplace Bonus ₹0.00 Upgrade Account Balance ₹5883.19…" at bounding box center [348, 166] width 697 height 332
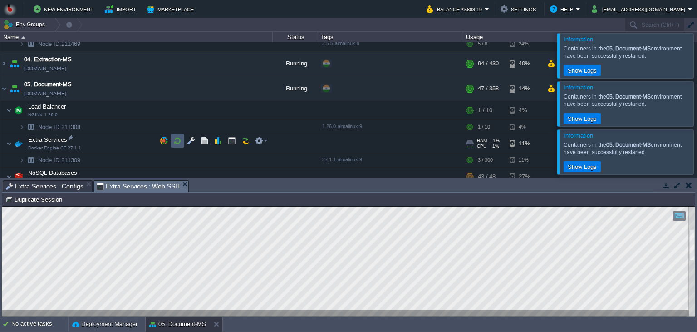
click at [177, 145] on td at bounding box center [178, 141] width 14 height 14
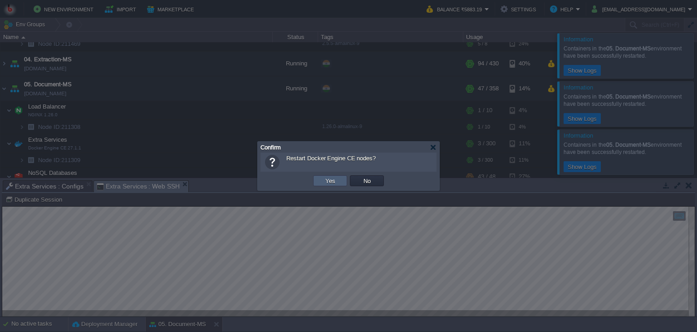
click at [321, 178] on td "Yes" at bounding box center [330, 180] width 34 height 11
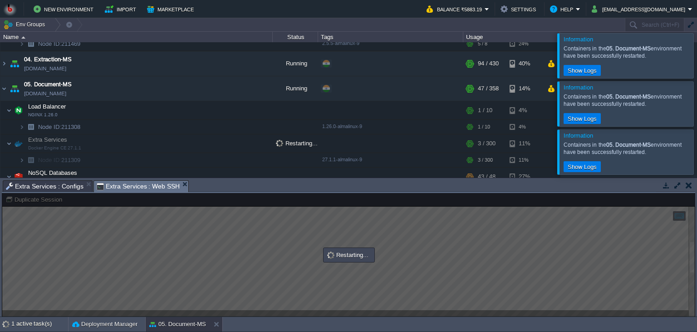
click at [270, 257] on div at bounding box center [349, 255] width 694 height 124
